Goal: Task Accomplishment & Management: Complete application form

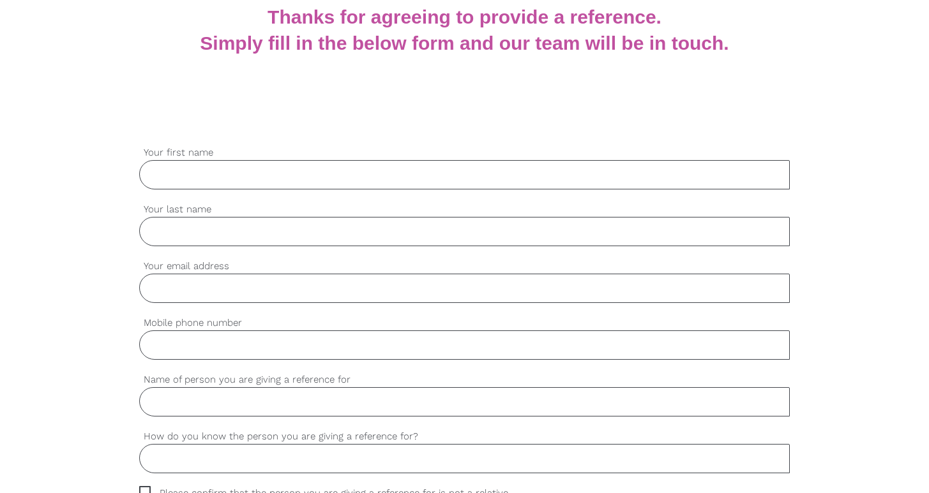
scroll to position [334, 0]
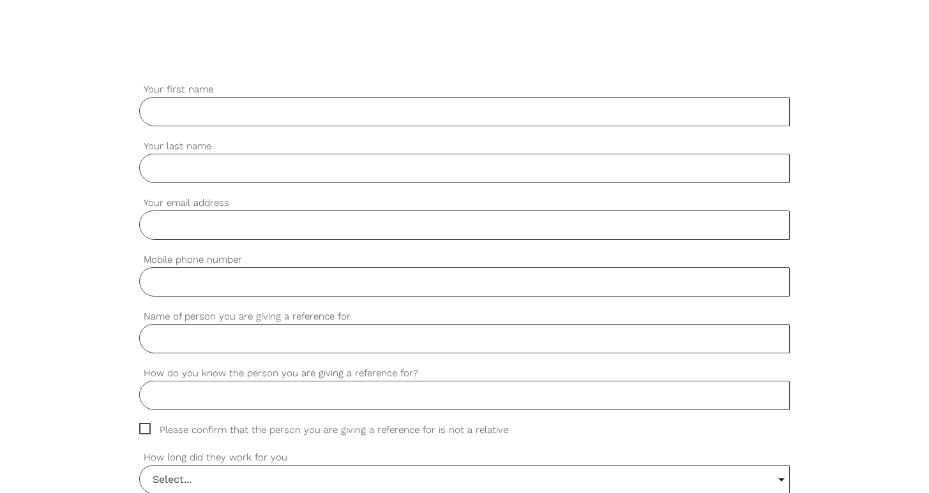
click at [338, 116] on input "Your first name" at bounding box center [464, 111] width 651 height 29
type input "saif"
type input "mobarak"
type input "saif@collabsn.au"
click at [233, 289] on input "Mobile phone number" at bounding box center [464, 281] width 651 height 29
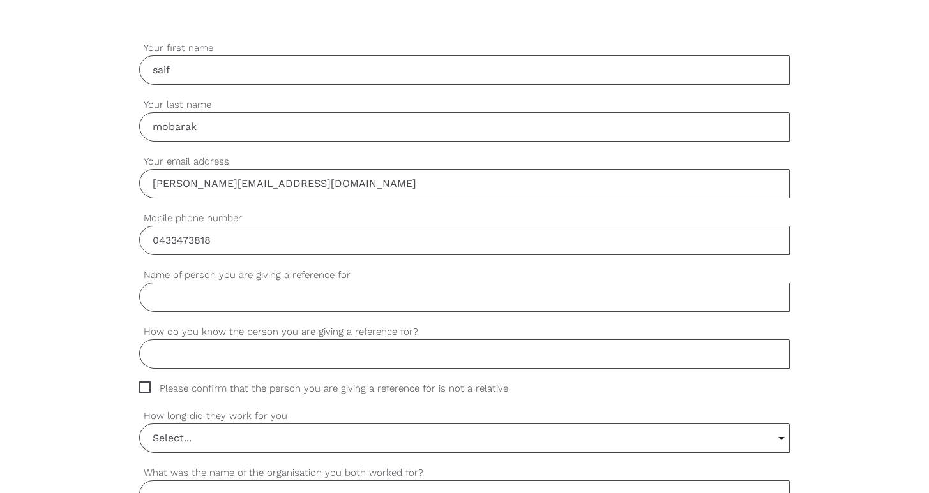
scroll to position [425, 0]
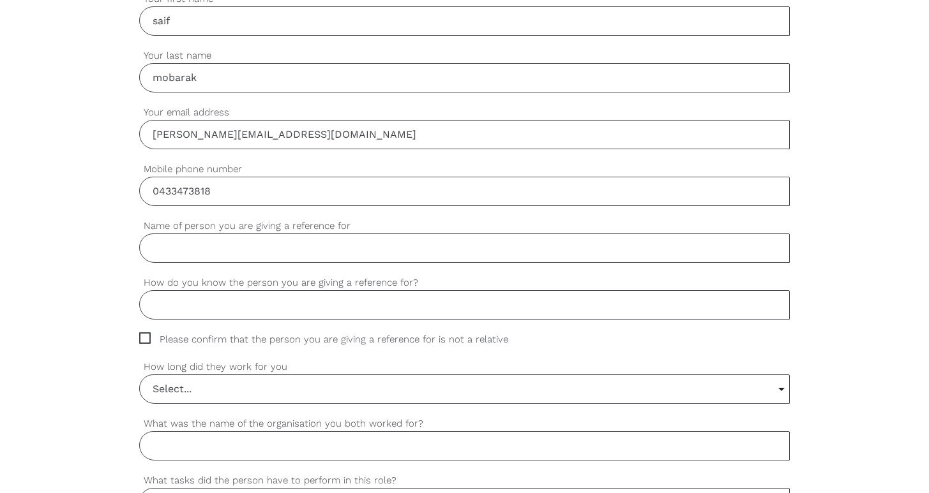
type input "0433473818"
click at [204, 255] on input "Name of person you are giving a reference for" at bounding box center [464, 248] width 651 height 29
type input "Habab Ali"
click at [227, 310] on input "How do you know the person you are giving a reference for?" at bounding box center [464, 304] width 651 height 29
type input "she is employed with us"
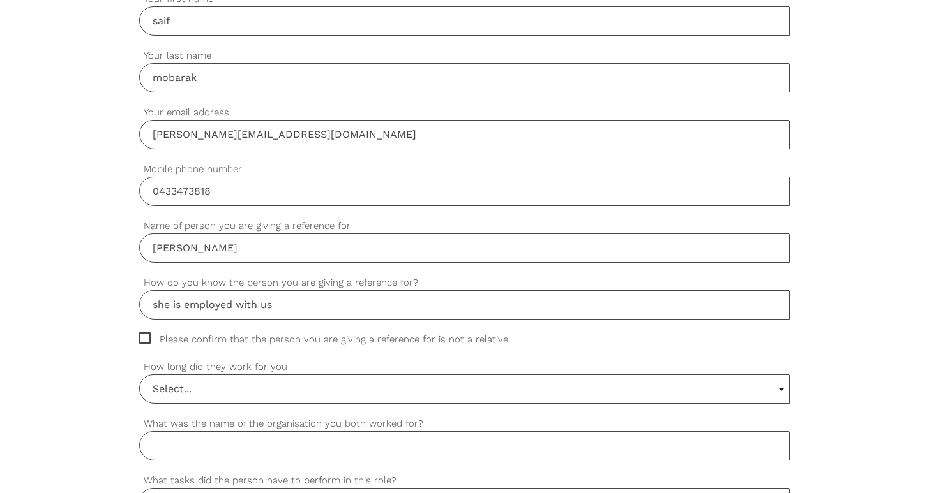
click at [146, 342] on span "Please confirm that the person you are giving a reference for is not a relative" at bounding box center [335, 340] width 393 height 15
click at [146, 341] on input "Please confirm that the person you are giving a reference for is not a relative" at bounding box center [143, 337] width 8 height 8
checkbox input "true"
click at [255, 388] on input "Select..." at bounding box center [464, 389] width 649 height 28
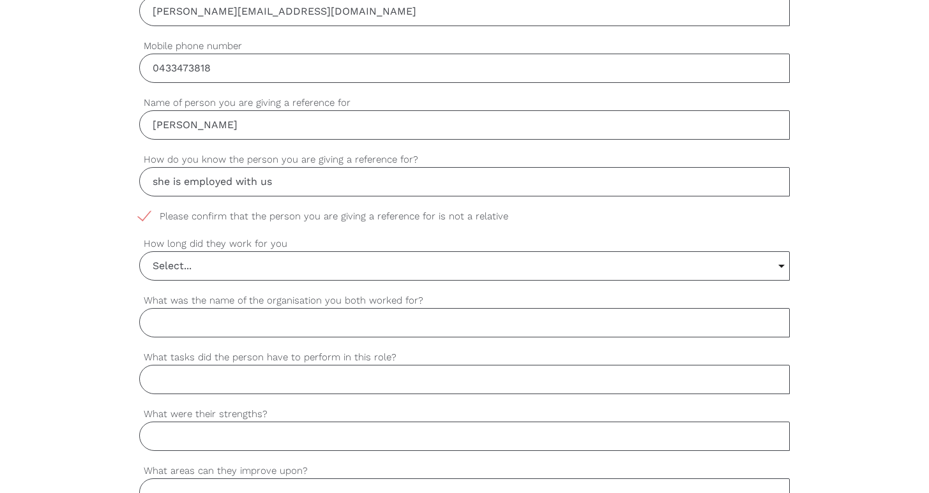
scroll to position [552, 0]
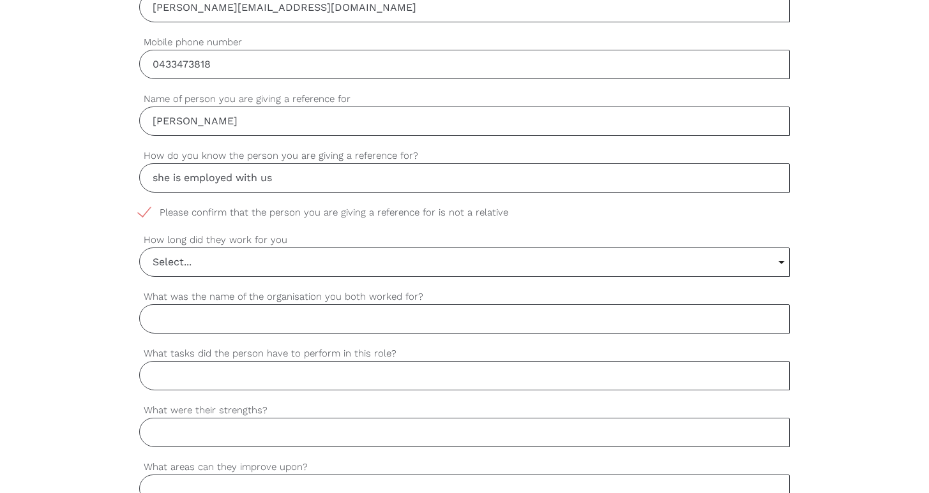
click at [188, 278] on div "settings Select... Select... 6 months or less 1 year or less 1-2 years 2-4 year…" at bounding box center [464, 261] width 651 height 57
click at [190, 269] on input "Select..." at bounding box center [464, 262] width 649 height 28
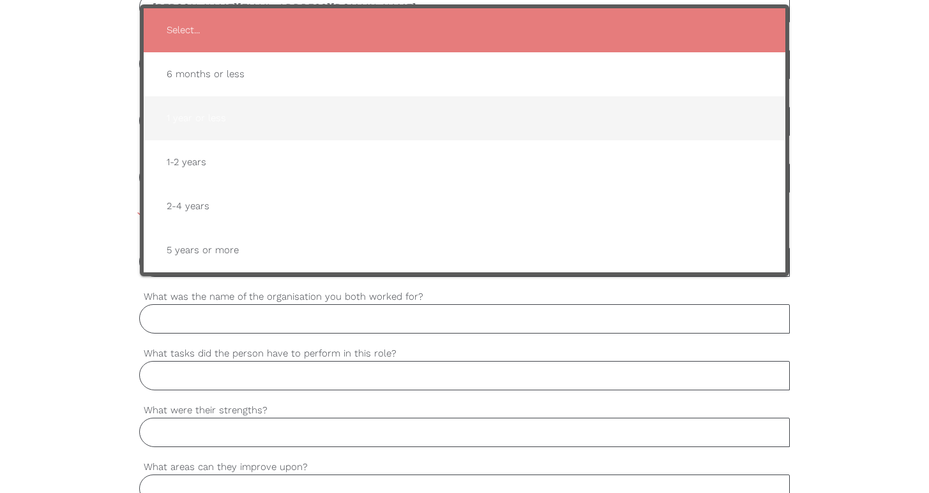
click at [247, 116] on span "1 year or less" at bounding box center [464, 118] width 616 height 31
type input "1 year or less"
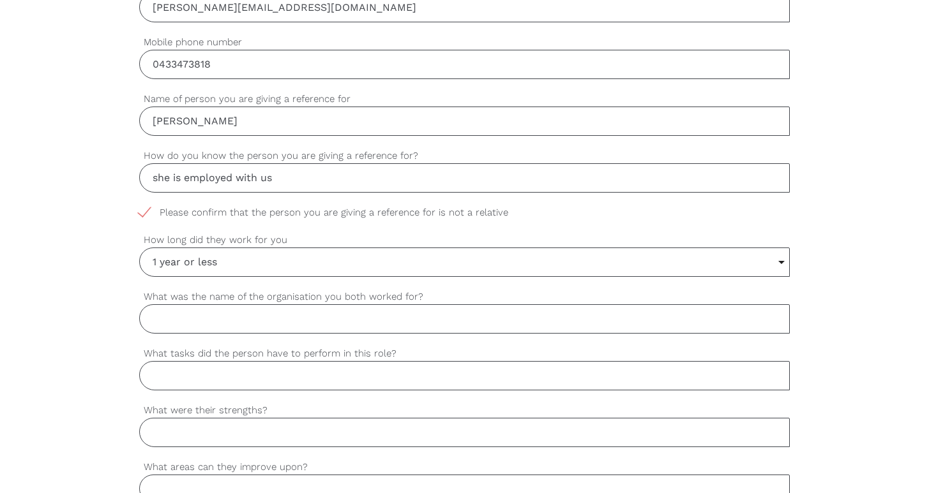
click at [184, 326] on input "What was the name of the organisation you both worked for?" at bounding box center [464, 319] width 651 height 29
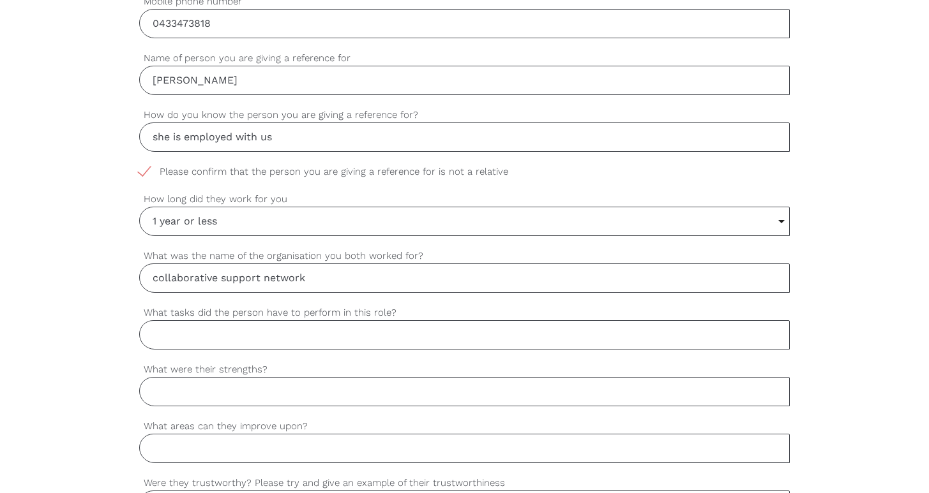
scroll to position [592, 0]
type input "collaborative support network"
click at [198, 345] on input "What tasks did the person have to perform in this role?" at bounding box center [464, 334] width 651 height 29
type input "a"
type input "assist with daily tasks, community participation."
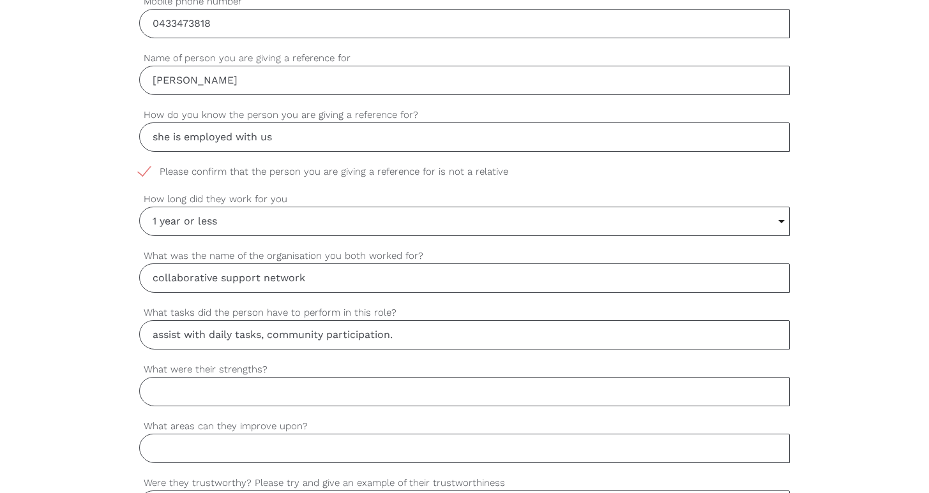
click at [230, 386] on input "What were their strengths?" at bounding box center [464, 391] width 651 height 29
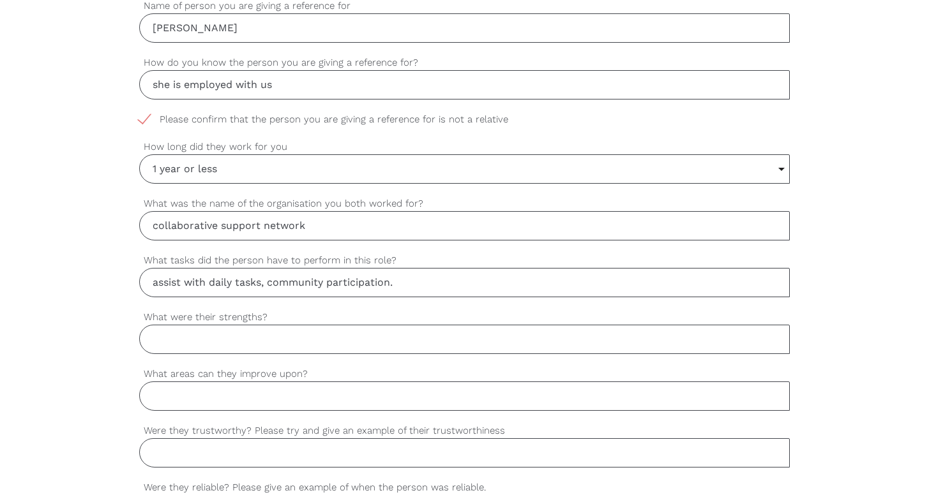
scroll to position [701, 0]
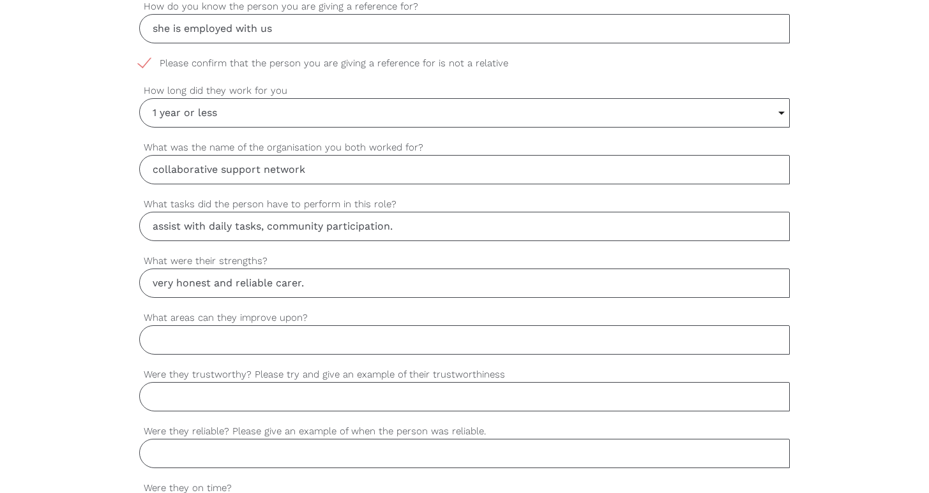
type input "very honest and reliable carer."
click at [329, 336] on input "What areas can they improve upon?" at bounding box center [464, 340] width 651 height 29
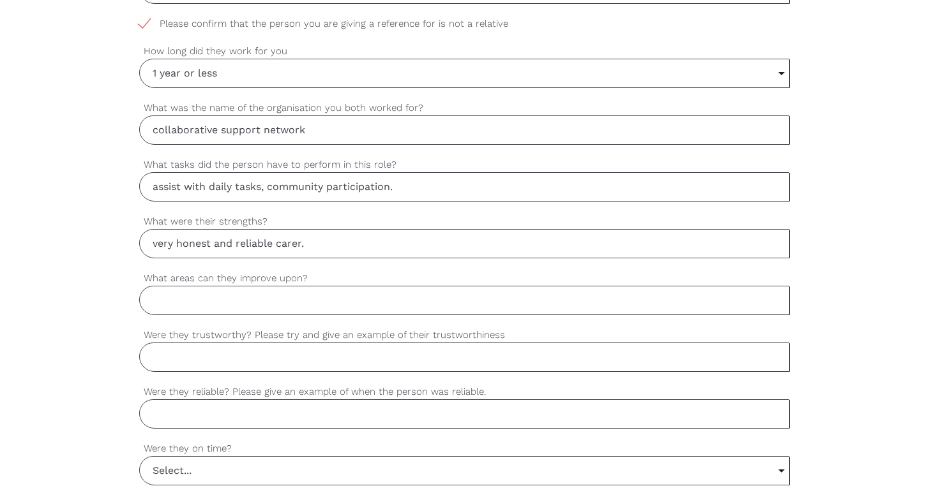
scroll to position [749, 0]
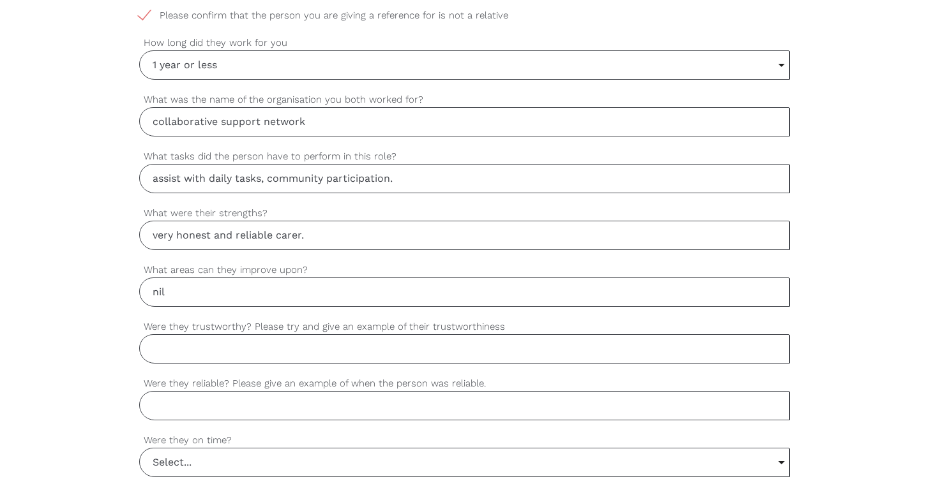
type input "nil"
click at [262, 359] on input "Were they trustworthy? Please try and give an example of their trustworthiness" at bounding box center [464, 349] width 651 height 29
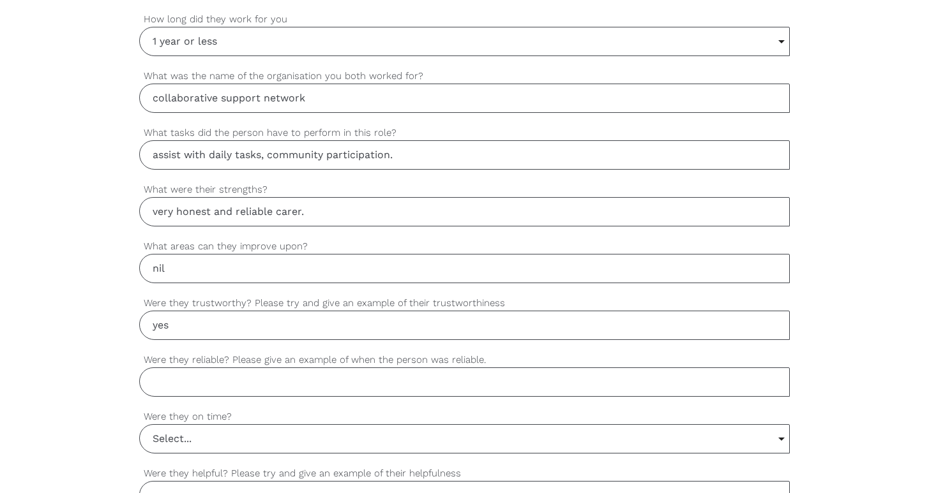
scroll to position [834, 0]
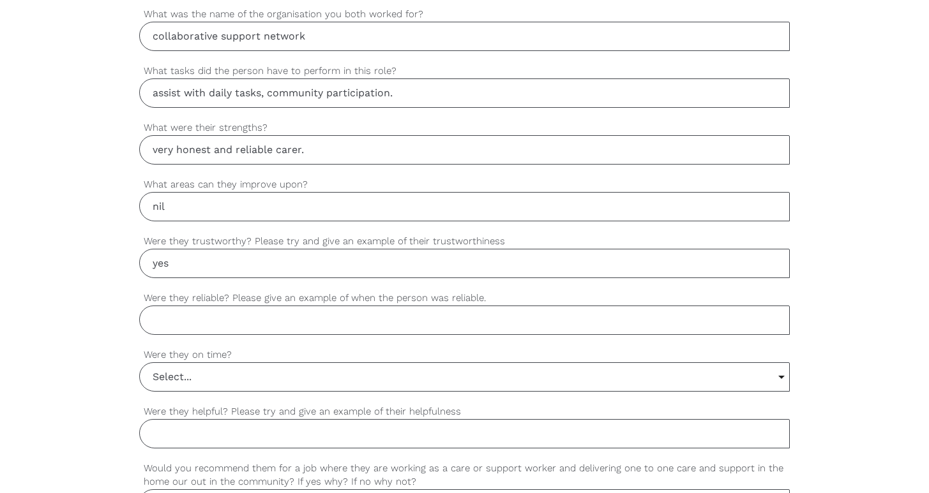
type input "yes"
click at [282, 317] on input "Were they reliable? Please give an example of when the person was reliable." at bounding box center [464, 320] width 651 height 29
type input "yes very reliable, never took time off and"
click at [327, 369] on input "Select..." at bounding box center [464, 377] width 649 height 28
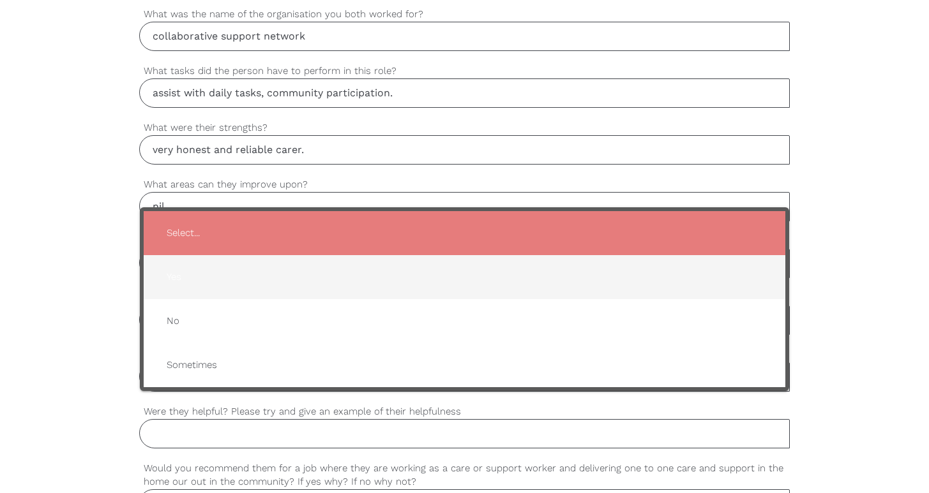
click at [216, 263] on span "Yes" at bounding box center [464, 277] width 616 height 31
type input "Yes"
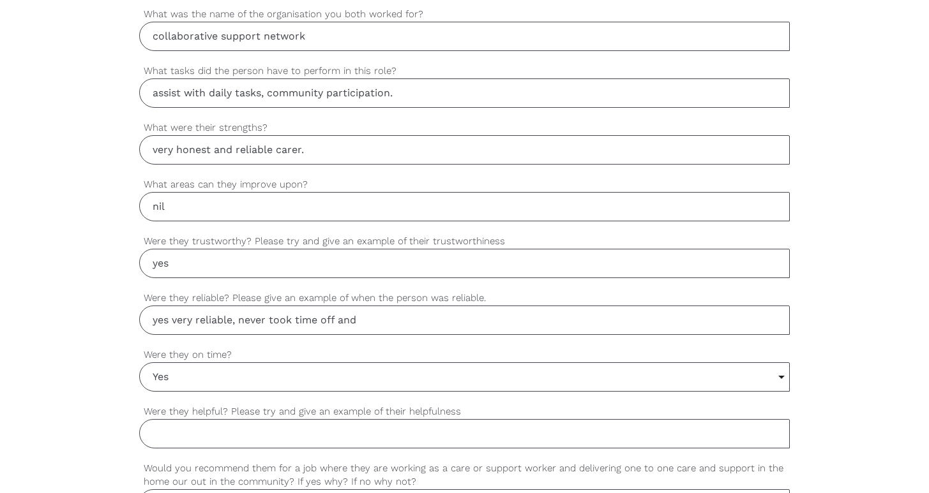
click at [47, 280] on div "settings saif Your first name settings mobarak Your last name settings saif@col…" at bounding box center [464, 155] width 929 height 1199
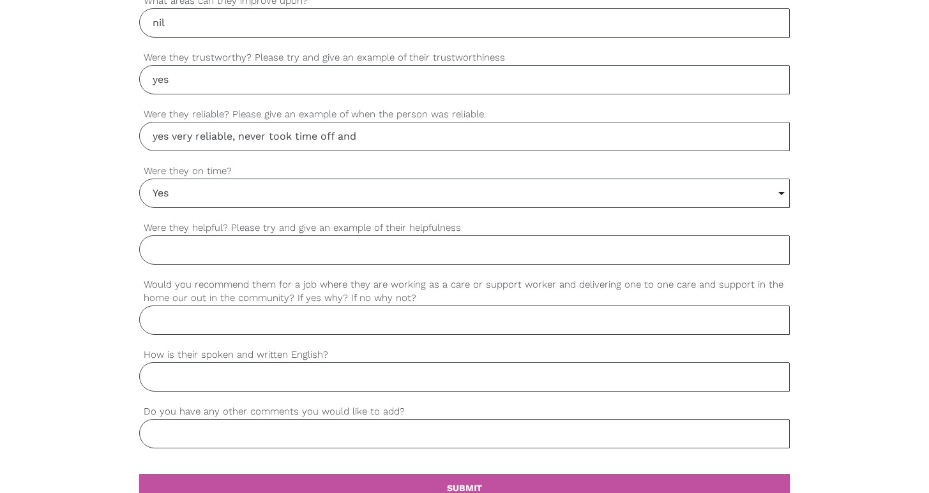
click at [430, 144] on input "yes very reliable, never took time off and" at bounding box center [464, 136] width 651 height 29
type input "yes very reliable, never took time off and always had great feedback about them."
click at [290, 250] on input "Were they helpful? Please try and give an example of their helpfulness" at bounding box center [464, 250] width 651 height 29
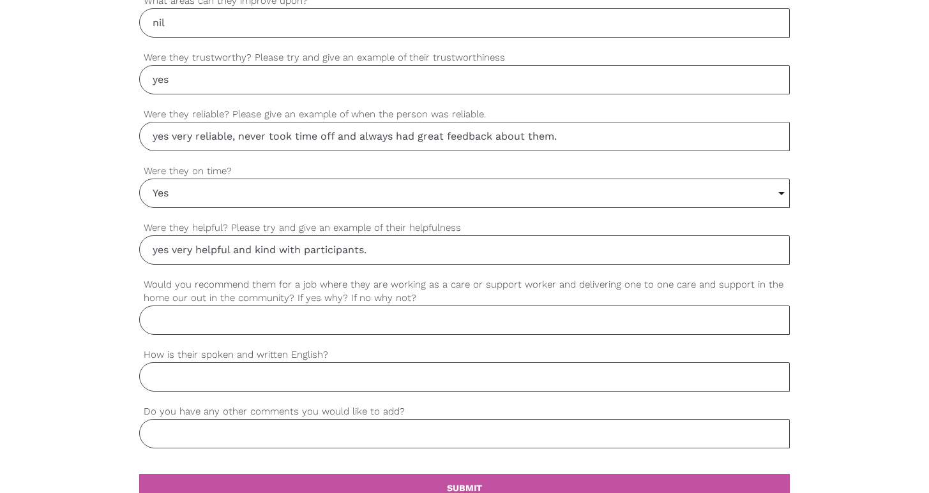
type input "yes very helpful and kind with participants."
click at [294, 333] on input "Would you recommend them for a job where they are working as a care or support …" at bounding box center [464, 320] width 651 height 29
type input "yes absolutely."
click at [227, 386] on input "How is their spoken and written English?" at bounding box center [464, 377] width 651 height 29
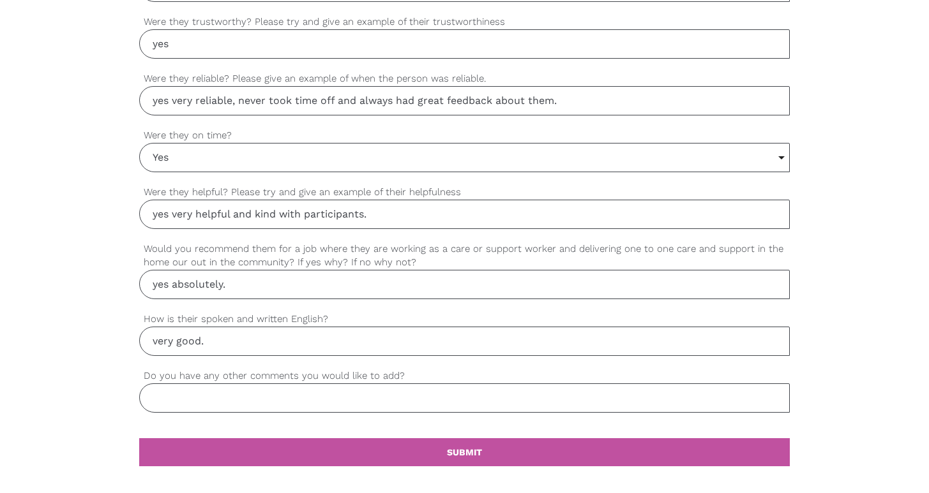
scroll to position [1087, 0]
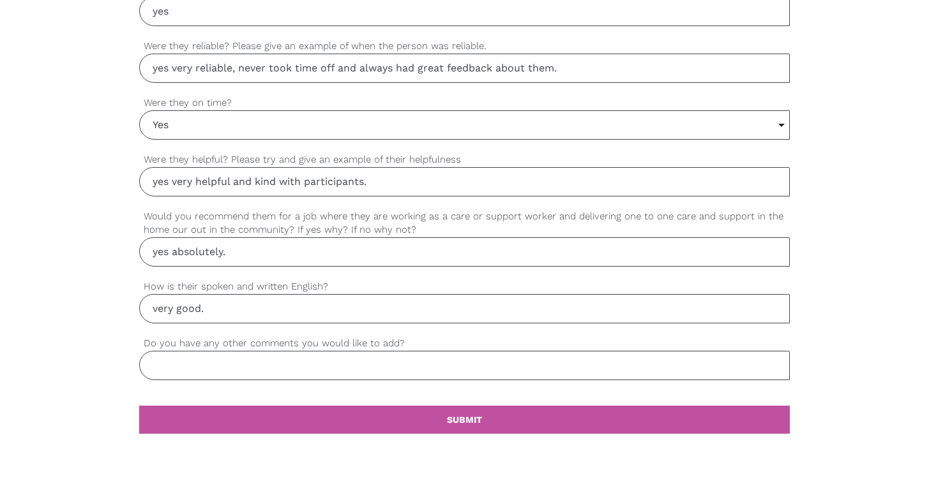
type input "very good."
click at [222, 361] on input "Do you have any other comments you would like to add?" at bounding box center [464, 365] width 651 height 29
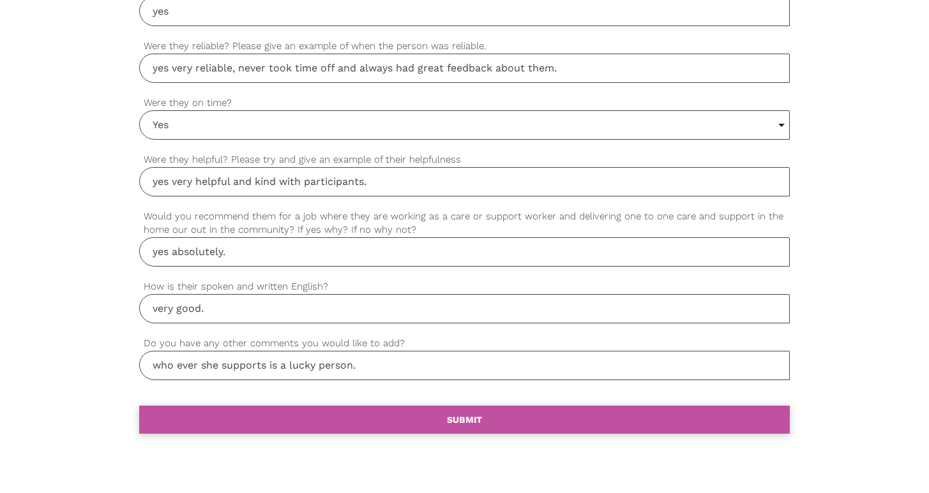
type input "who ever she supports is a lucky person."
click at [349, 419] on link "settings SUBMIT" at bounding box center [464, 420] width 651 height 28
